Goal: Find specific page/section: Find specific page/section

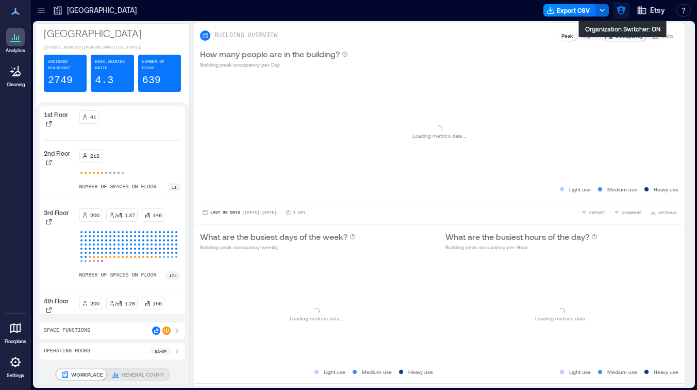
click at [623, 8] on icon "button" at bounding box center [621, 10] width 9 height 9
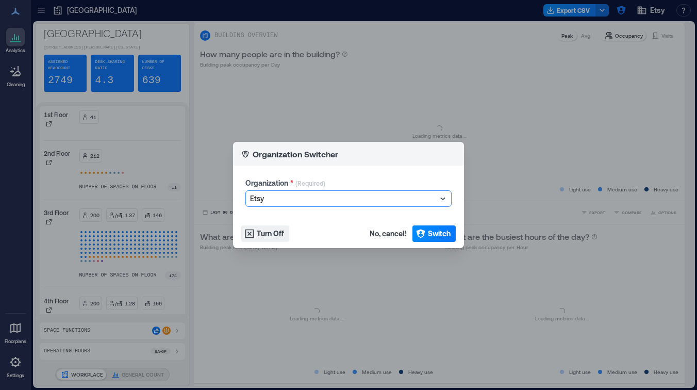
click at [361, 199] on div at bounding box center [343, 198] width 187 height 12
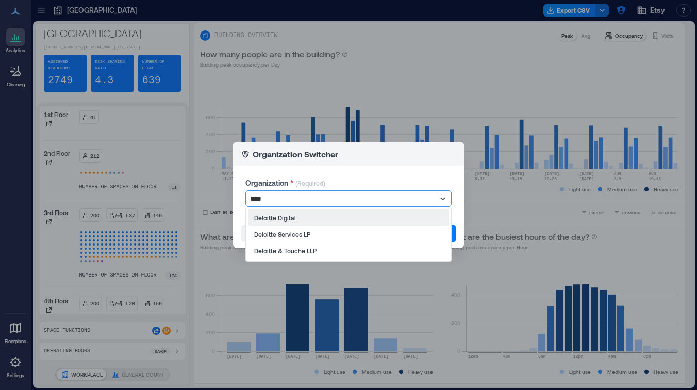
type input "*****"
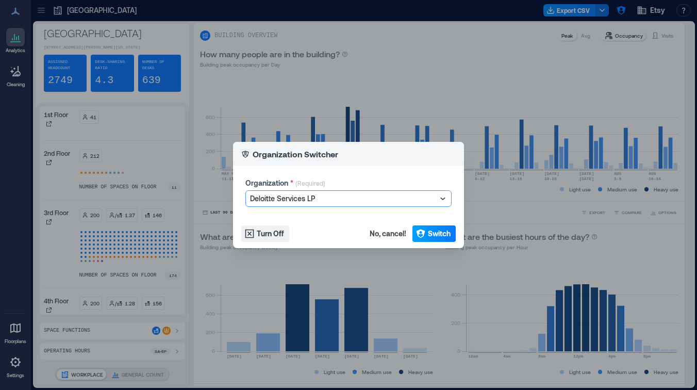
click at [425, 234] on icon "button" at bounding box center [421, 233] width 10 height 10
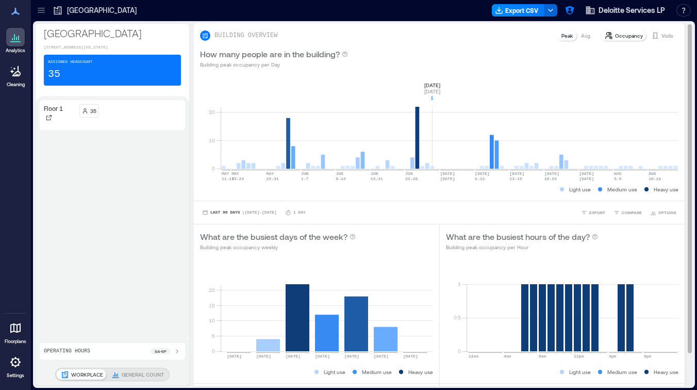
scroll to position [37, 0]
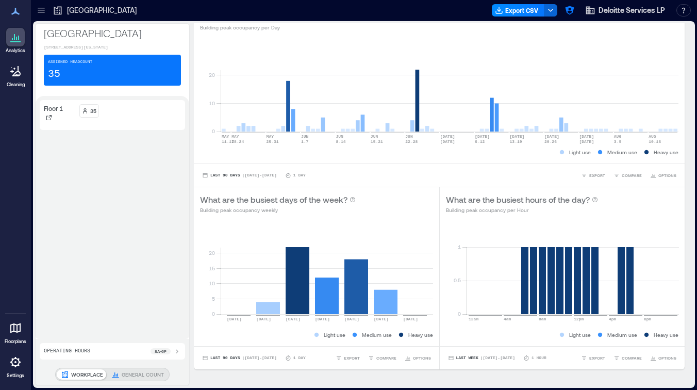
click at [46, 15] on div at bounding box center [41, 10] width 17 height 17
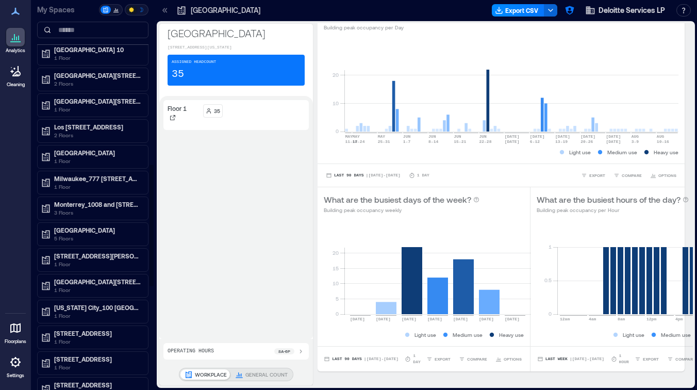
scroll to position [497, 0]
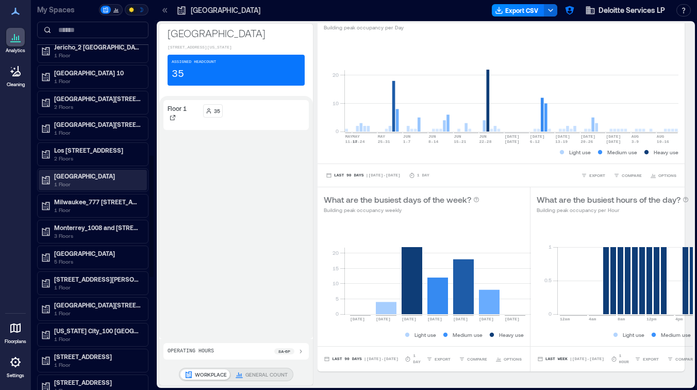
click at [62, 179] on p "Miami_600 Brickell Ave" at bounding box center [97, 176] width 87 height 8
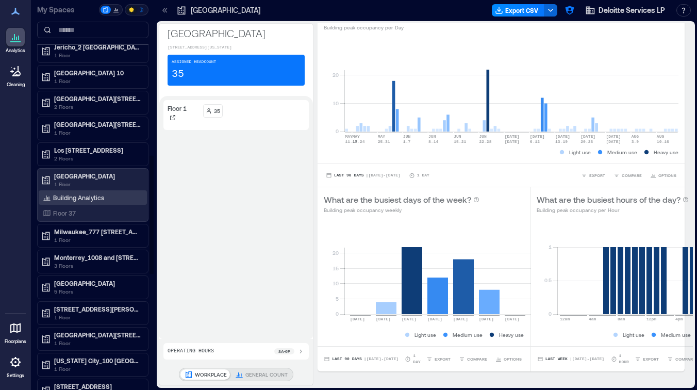
click at [75, 202] on div "Building Analytics" at bounding box center [73, 197] width 65 height 10
